Goal: Check status

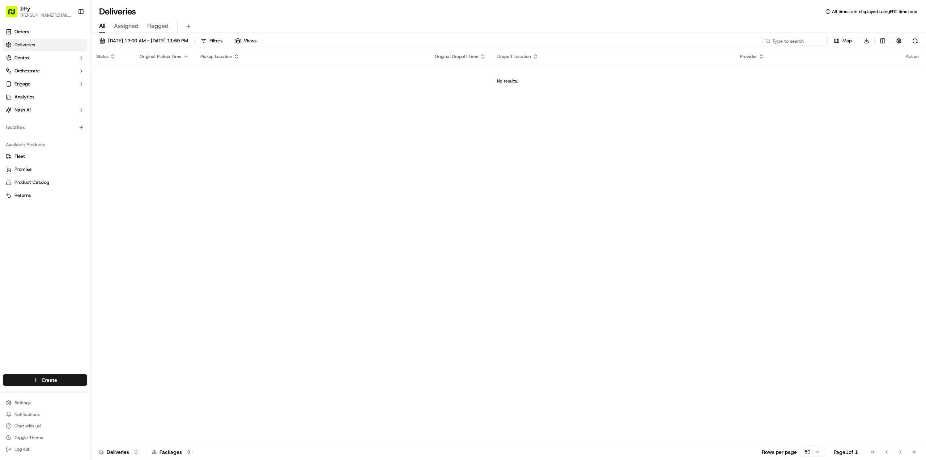
click at [709, 123] on div "Status Original Pickup Time Pickup Location Original Dropoff Time Dropoff Locat…" at bounding box center [507, 246] width 834 height 394
click at [139, 39] on span "09/23/2025 12:00 AM - 09/23/2025 11:59 PM" at bounding box center [148, 41] width 80 height 7
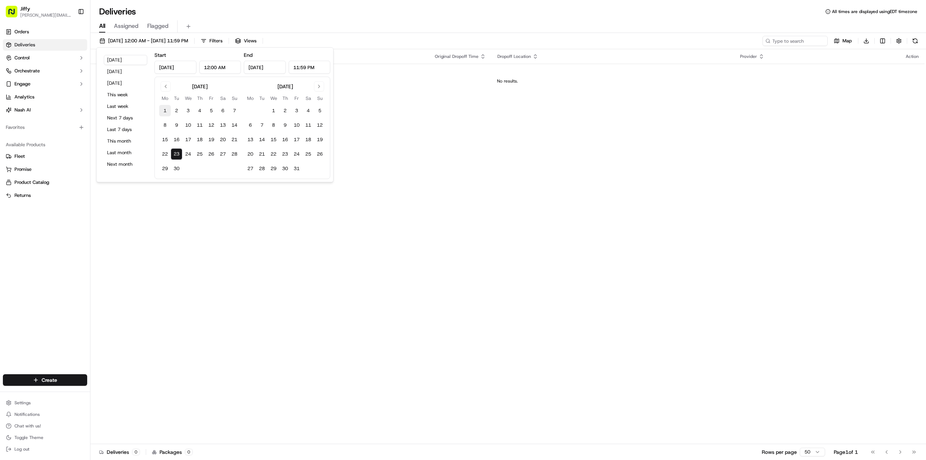
click at [166, 112] on button "1" at bounding box center [165, 111] width 12 height 12
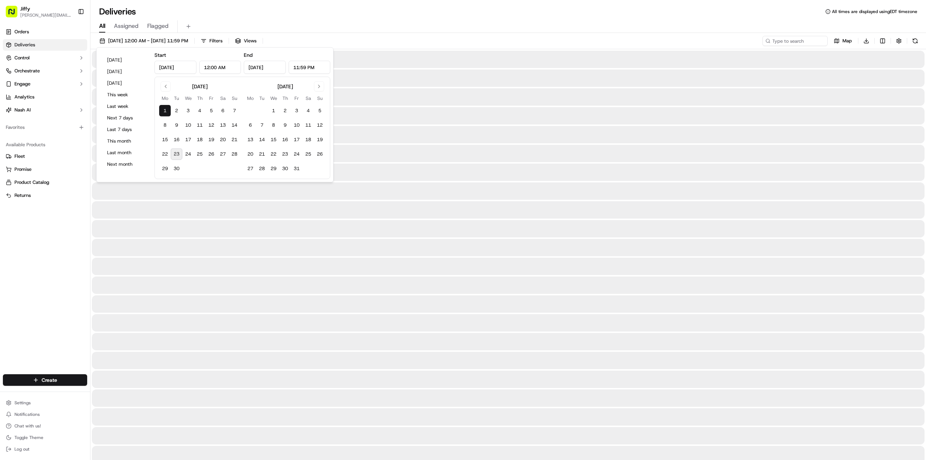
type input "Sep 1, 2025"
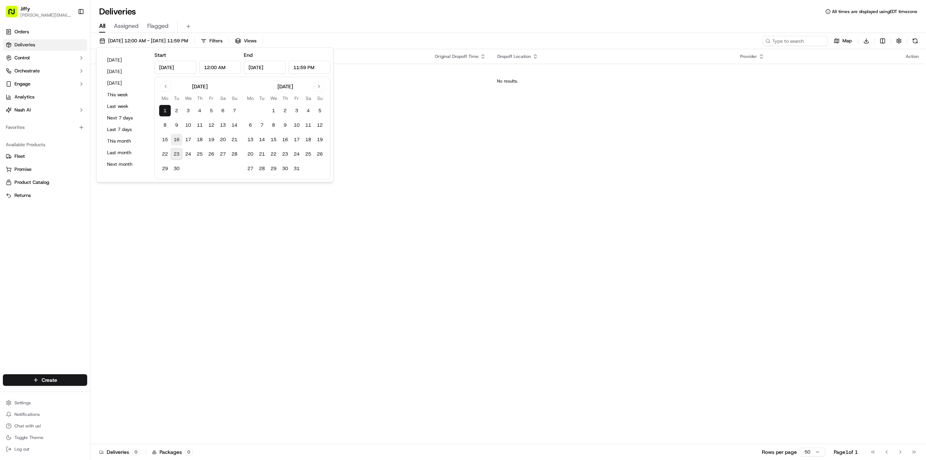
click at [178, 137] on button "16" at bounding box center [177, 140] width 12 height 12
type input "Sep 16, 2025"
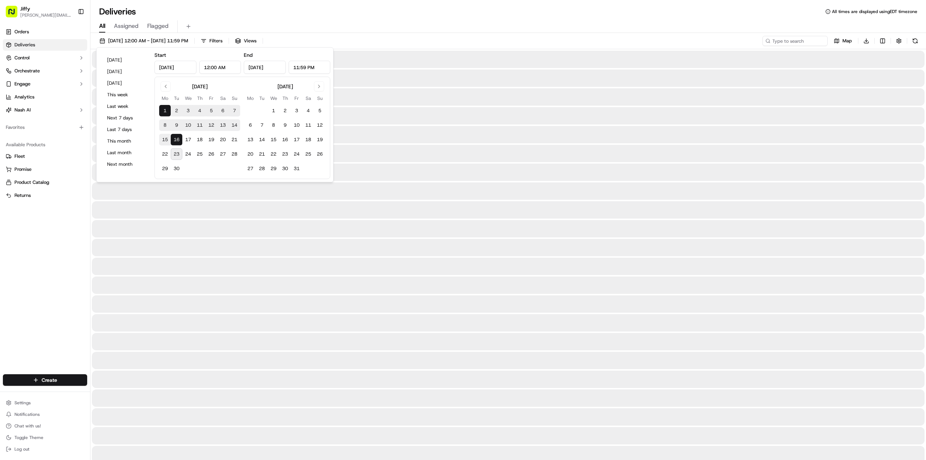
click at [473, 29] on div "All Assigned Flagged" at bounding box center [507, 26] width 835 height 13
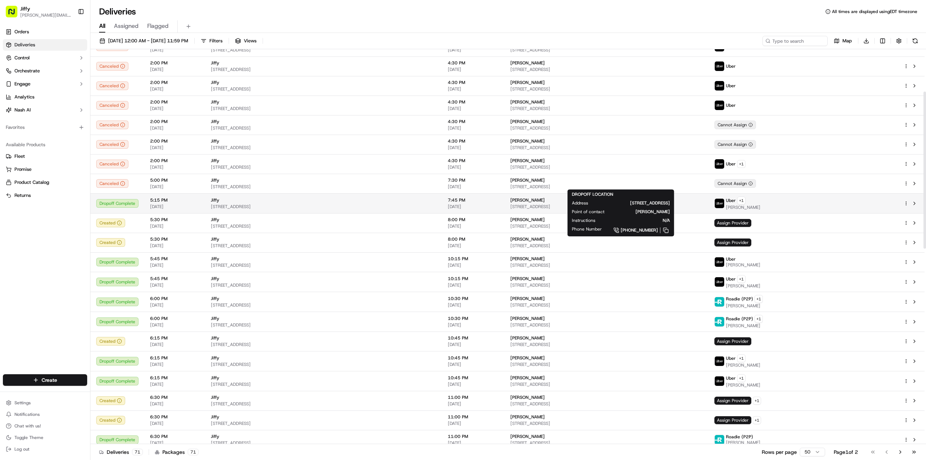
scroll to position [108, 0]
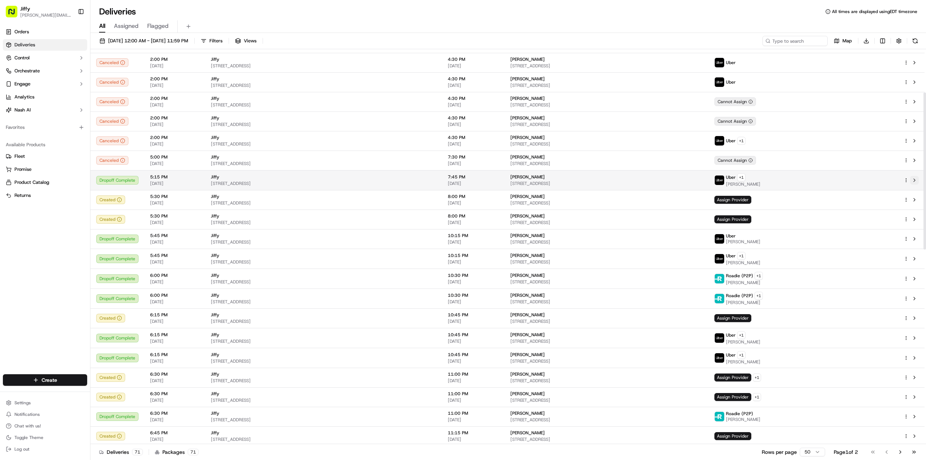
click at [915, 180] on button at bounding box center [914, 180] width 9 height 9
